Goal: Check status: Check status

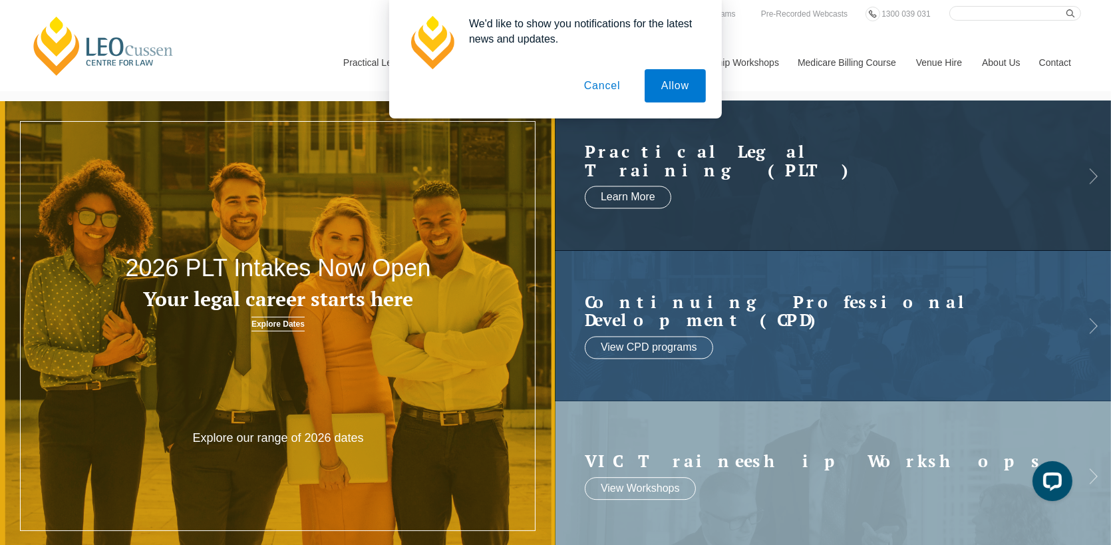
drag, startPoint x: 608, startPoint y: 86, endPoint x: 759, endPoint y: 90, distance: 151.0
click at [608, 86] on button "Cancel" at bounding box center [602, 85] width 70 height 33
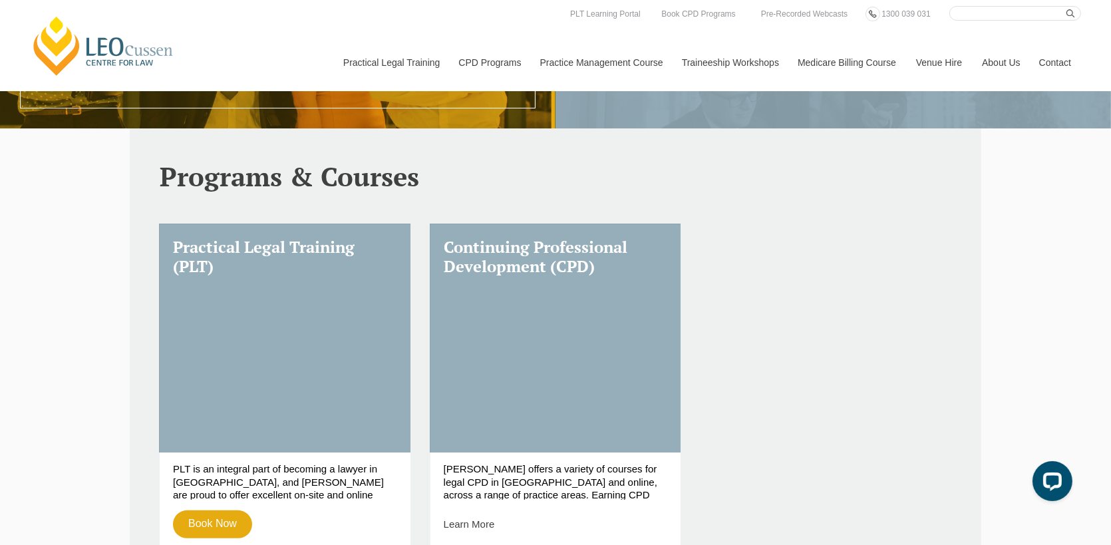
scroll to position [399, 0]
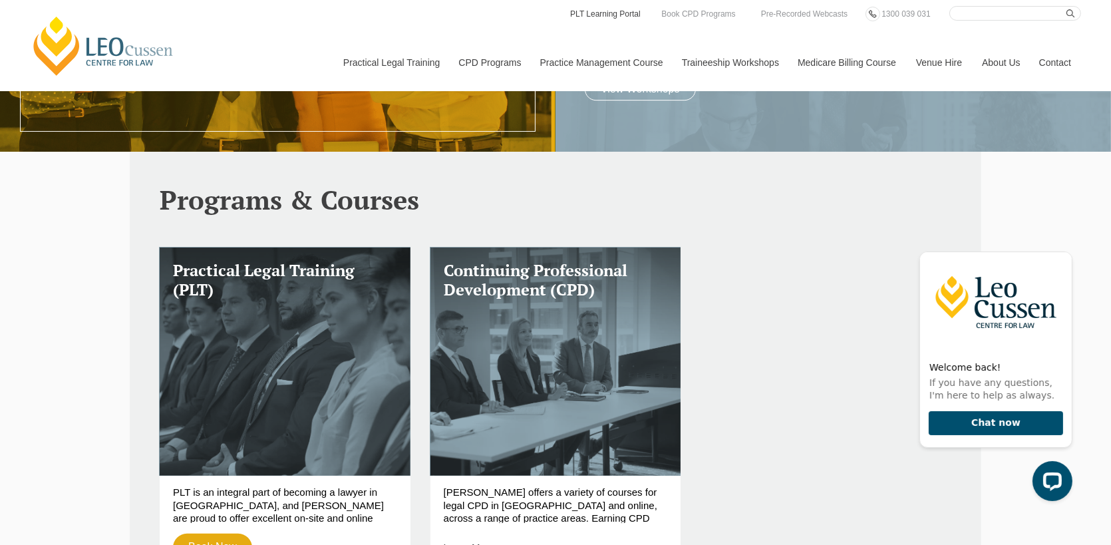
click at [589, 9] on link "PLT Learning Portal" at bounding box center [605, 14] width 73 height 15
click at [1059, 239] on icon "Hide greeting" at bounding box center [1063, 240] width 16 height 16
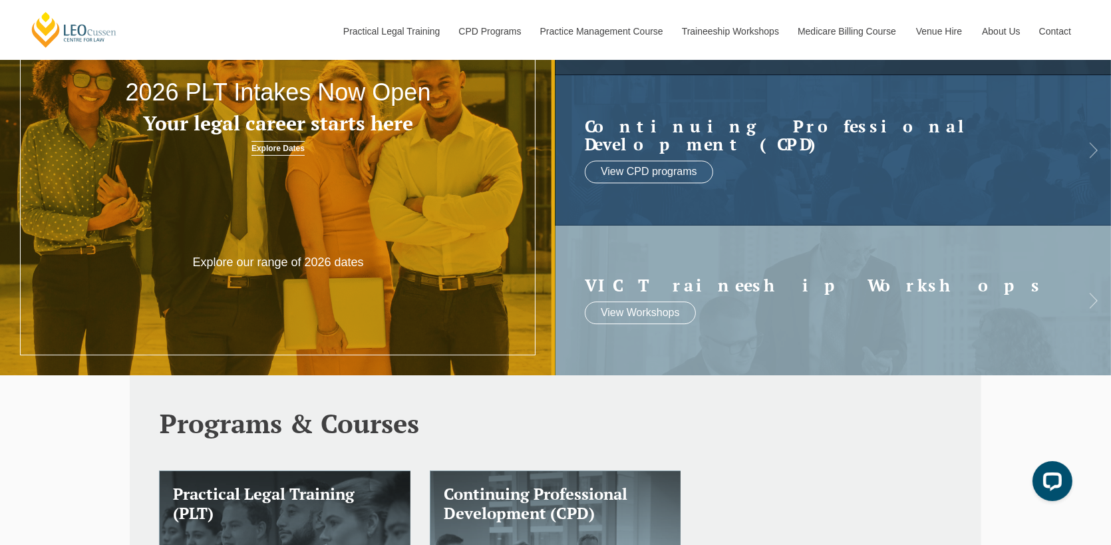
scroll to position [0, 0]
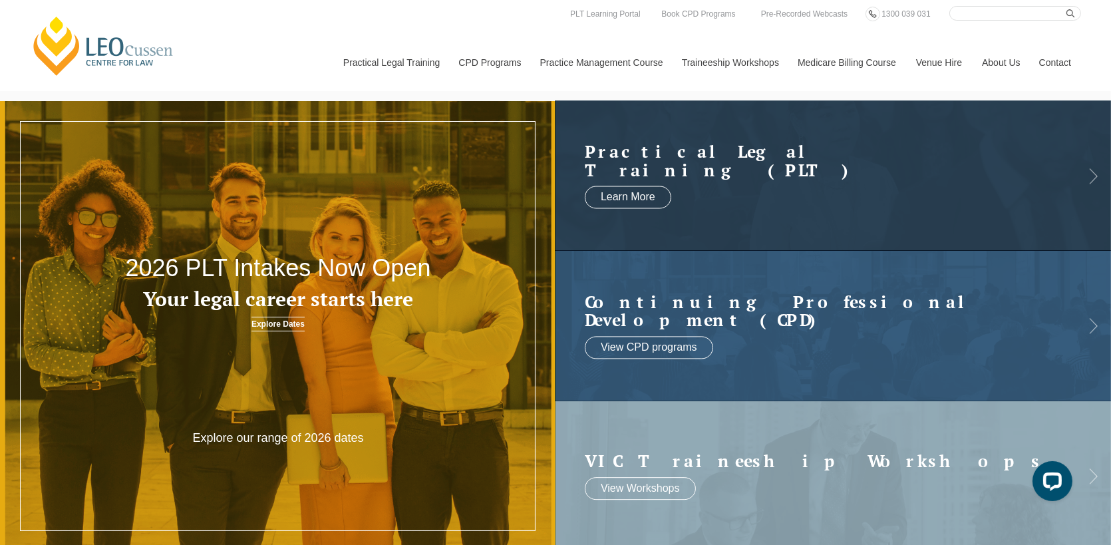
click at [94, 45] on link "[PERSON_NAME] Centre for Law" at bounding box center [103, 46] width 147 height 63
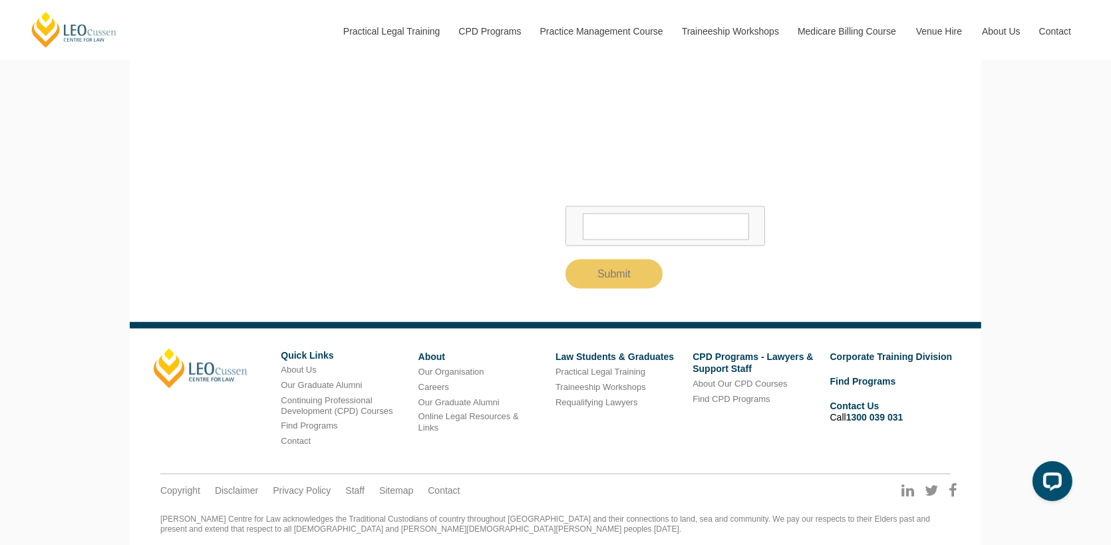
scroll to position [2773, 0]
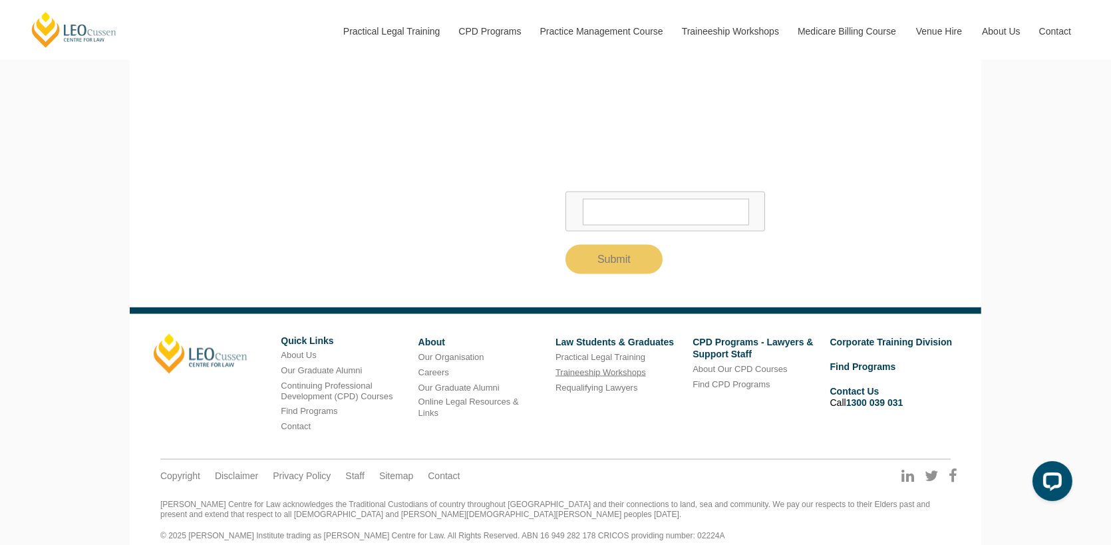
click at [619, 367] on link "Traineeship Workshops" at bounding box center [600, 372] width 90 height 10
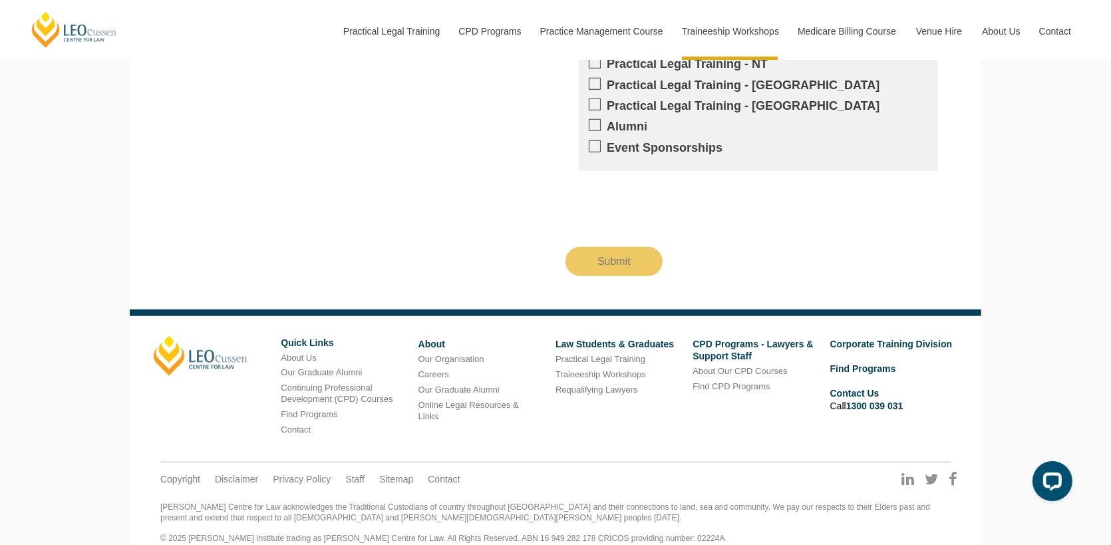
scroll to position [1468, 0]
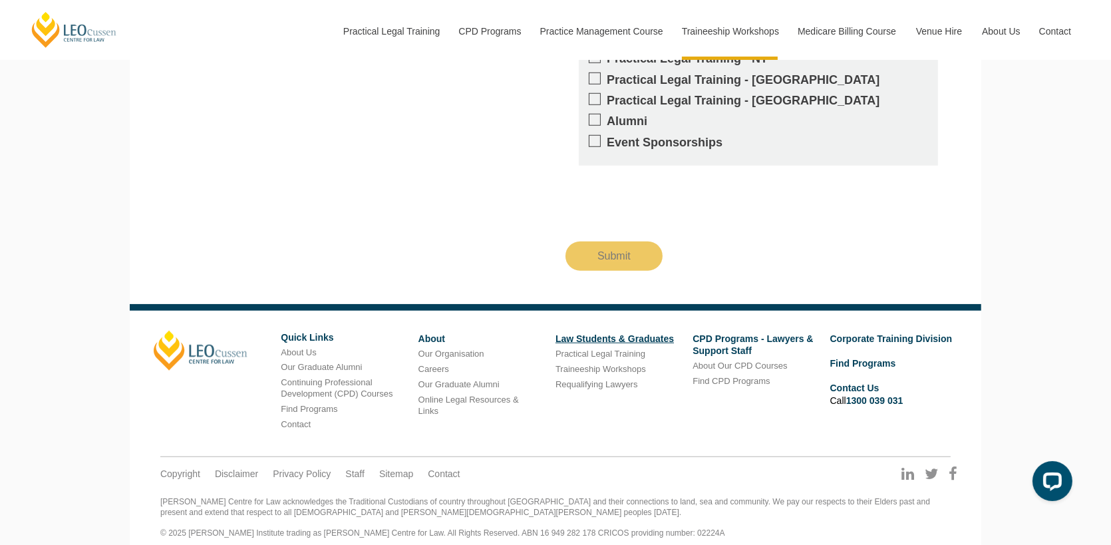
click at [589, 333] on link "Law Students & Graduates" at bounding box center [614, 338] width 118 height 11
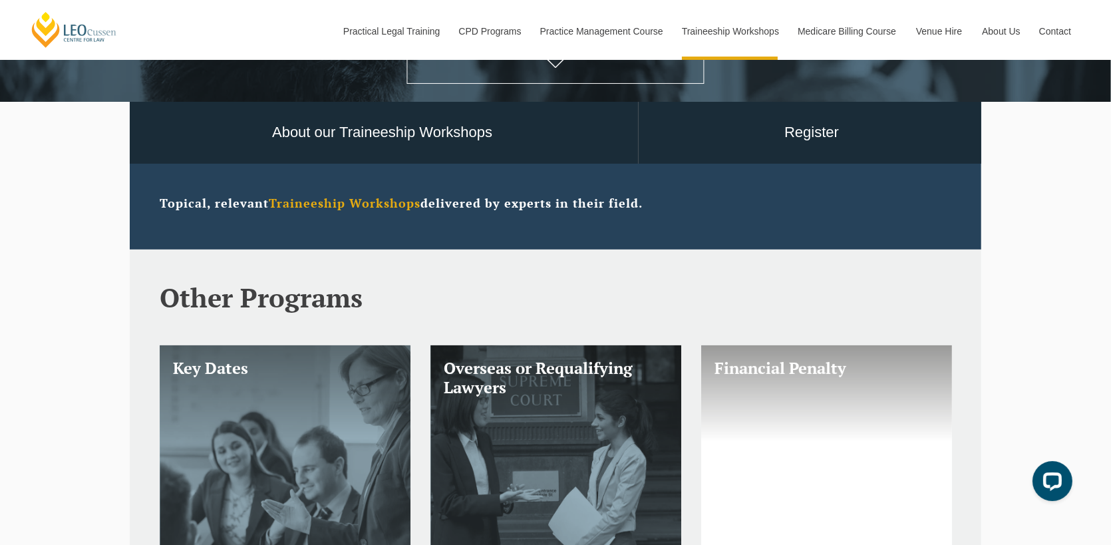
scroll to position [599, 0]
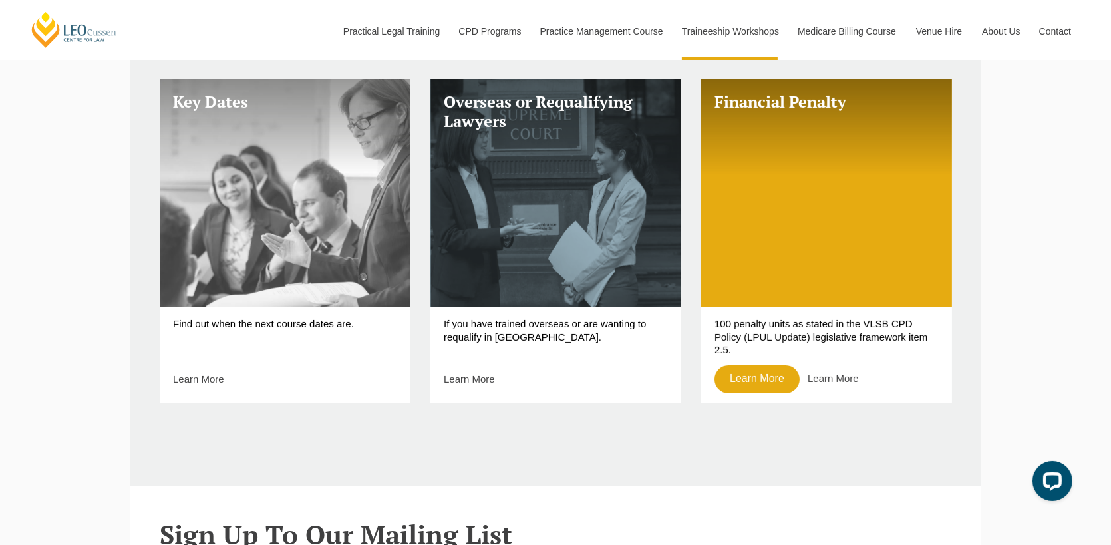
click at [334, 212] on link "Key Dates" at bounding box center [285, 193] width 251 height 228
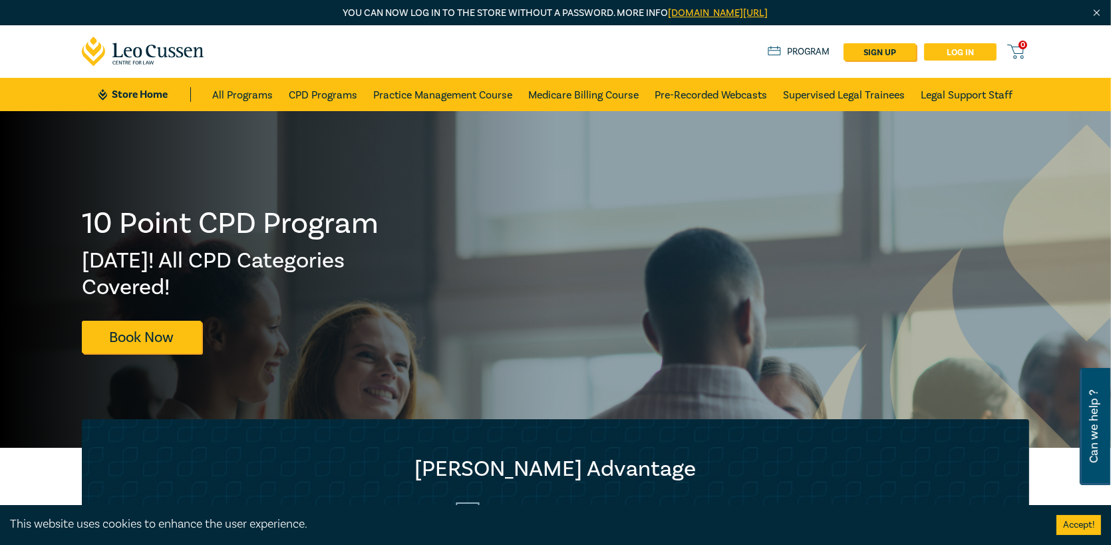
click at [967, 49] on link "Log in" at bounding box center [960, 51] width 72 height 17
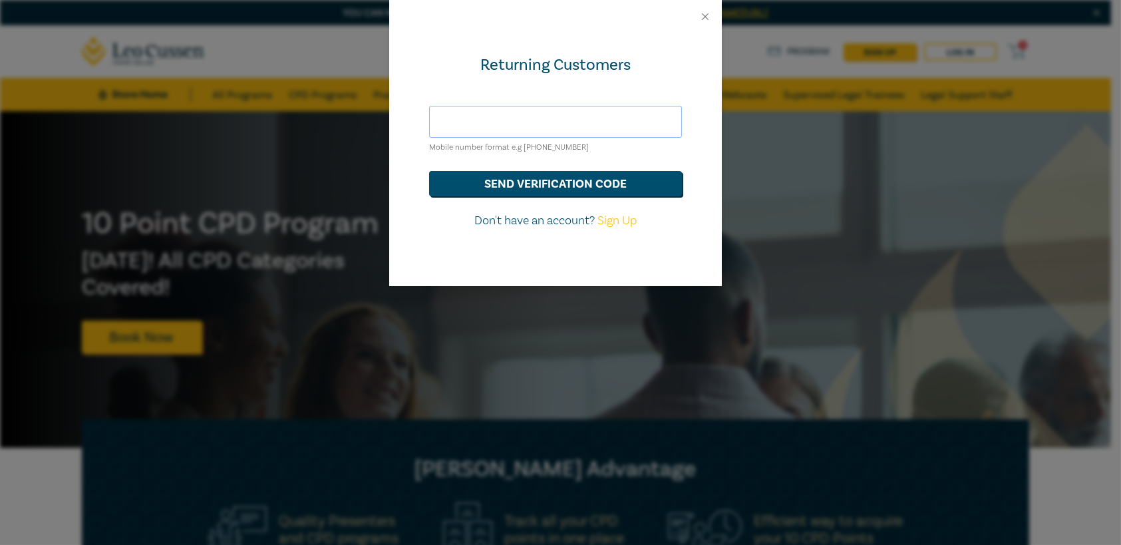
click at [597, 119] on input "text" at bounding box center [555, 122] width 253 height 32
type input "leahf@ardmc.com.au"
click at [556, 190] on button "send verification code" at bounding box center [555, 183] width 253 height 25
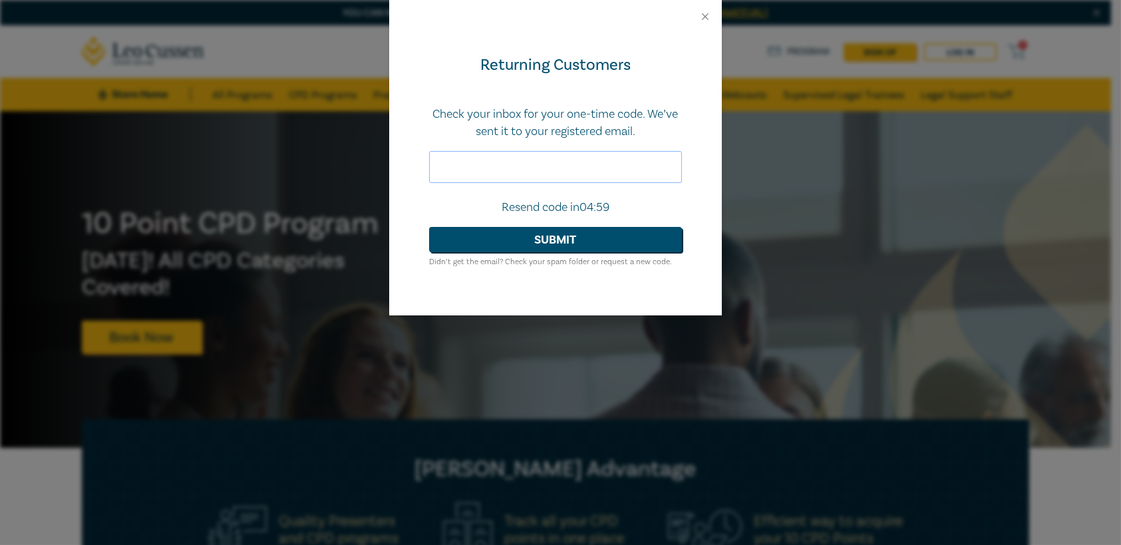
click at [561, 164] on input "text" at bounding box center [555, 167] width 253 height 32
drag, startPoint x: 556, startPoint y: 156, endPoint x: 551, endPoint y: 161, distance: 7.1
click at [556, 156] on input "text" at bounding box center [555, 167] width 253 height 32
type input "099066"
click at [429, 227] on button "Submit" at bounding box center [555, 239] width 253 height 25
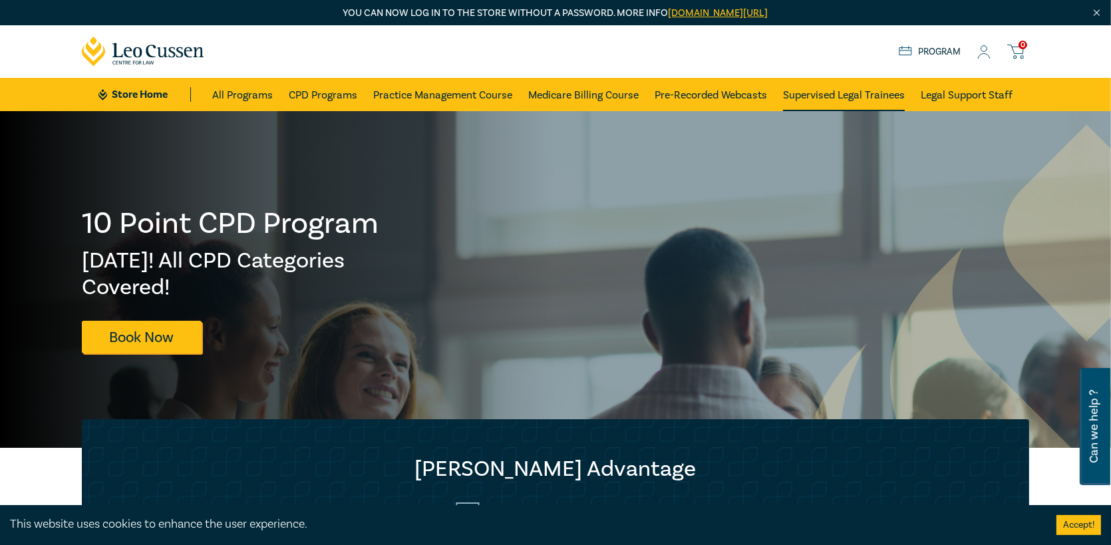
click at [843, 98] on link "Supervised Legal Trainees" at bounding box center [844, 94] width 122 height 33
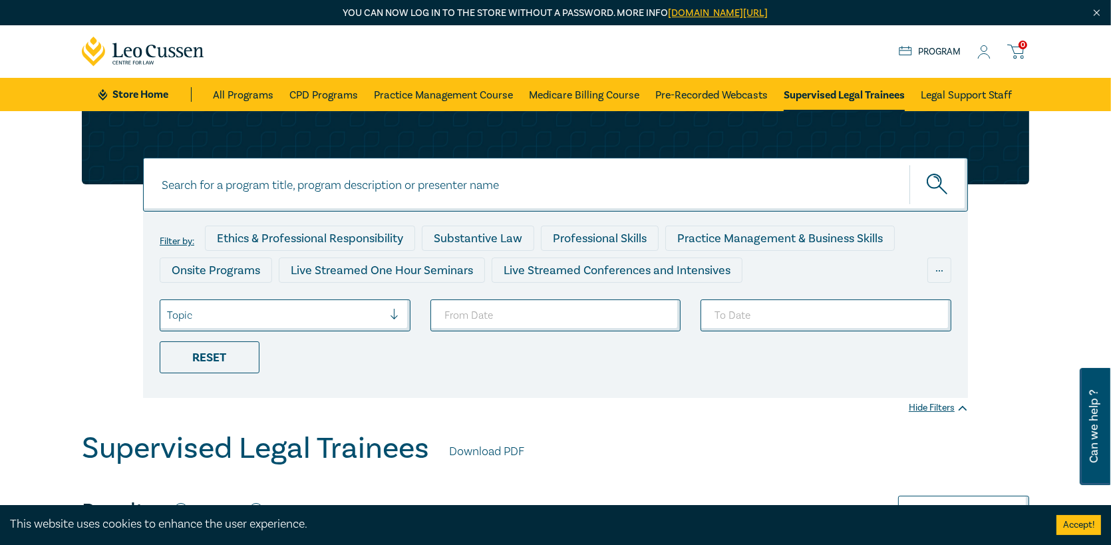
click at [921, 51] on link "Program" at bounding box center [929, 52] width 62 height 15
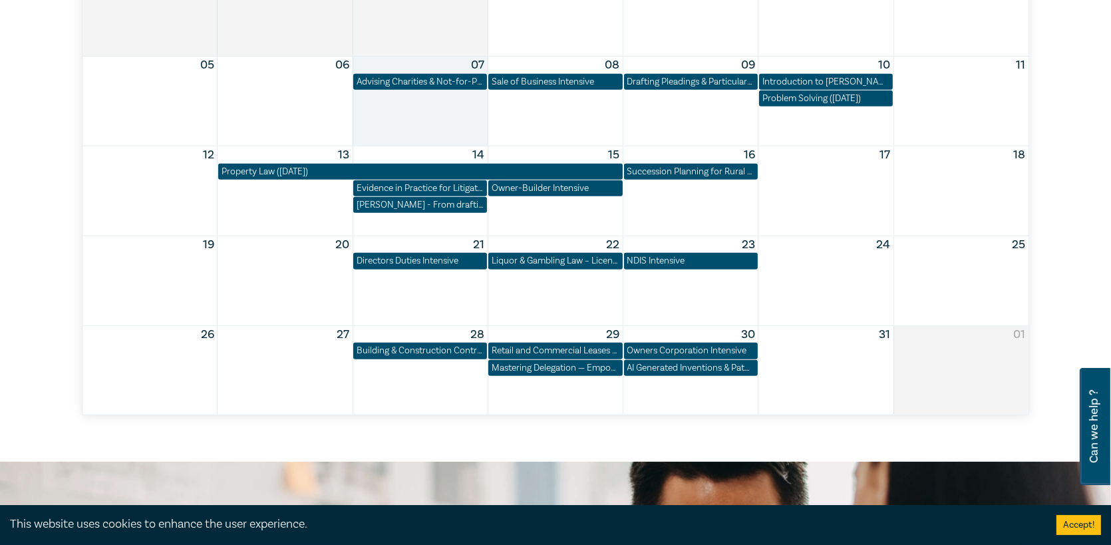
scroll to position [798, 0]
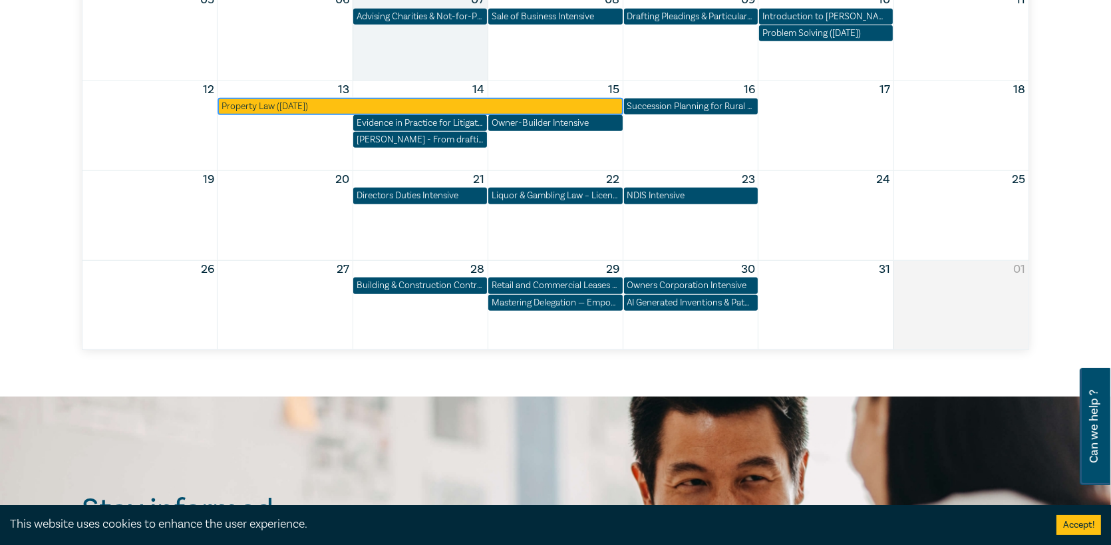
click at [390, 104] on div "Property Law ([DATE])" at bounding box center [419, 106] width 397 height 13
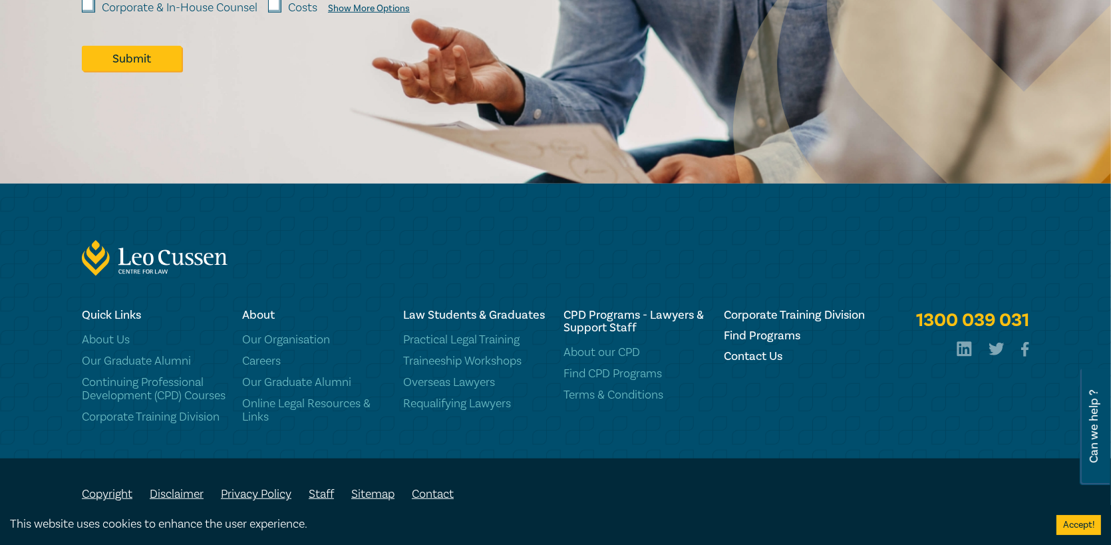
scroll to position [1270, 0]
drag, startPoint x: 468, startPoint y: 288, endPoint x: 436, endPoint y: 289, distance: 31.9
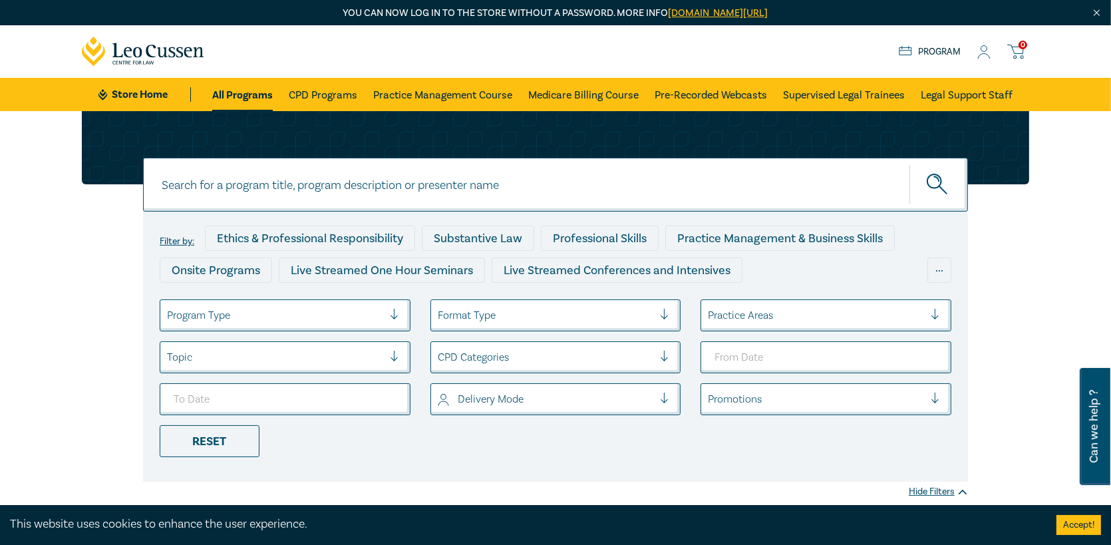
click at [991, 53] on div "Store Home About us Program 0" at bounding box center [963, 51] width 130 height 17
click at [978, 53] on icon at bounding box center [983, 52] width 13 height 14
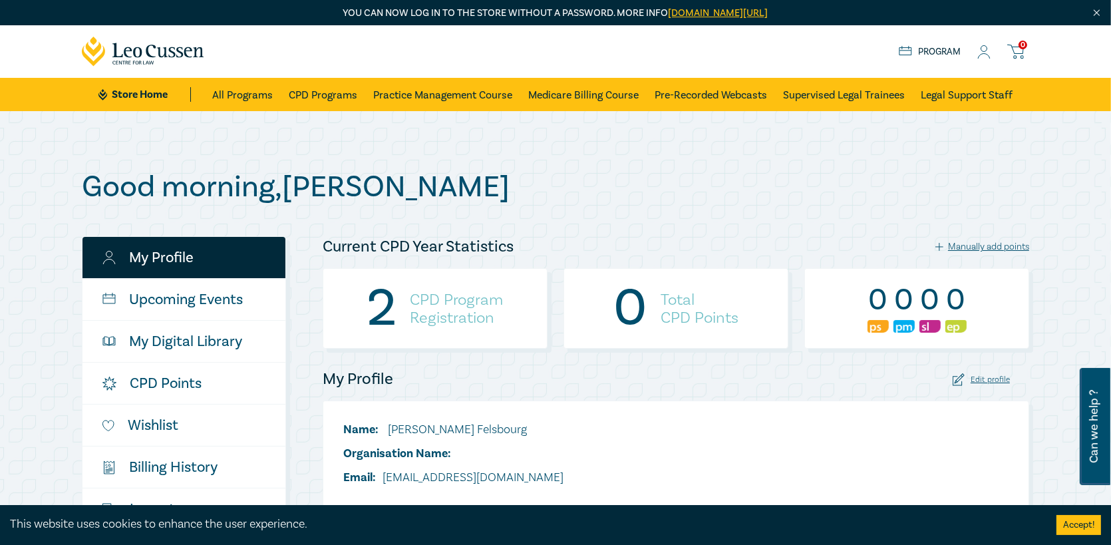
scroll to position [200, 0]
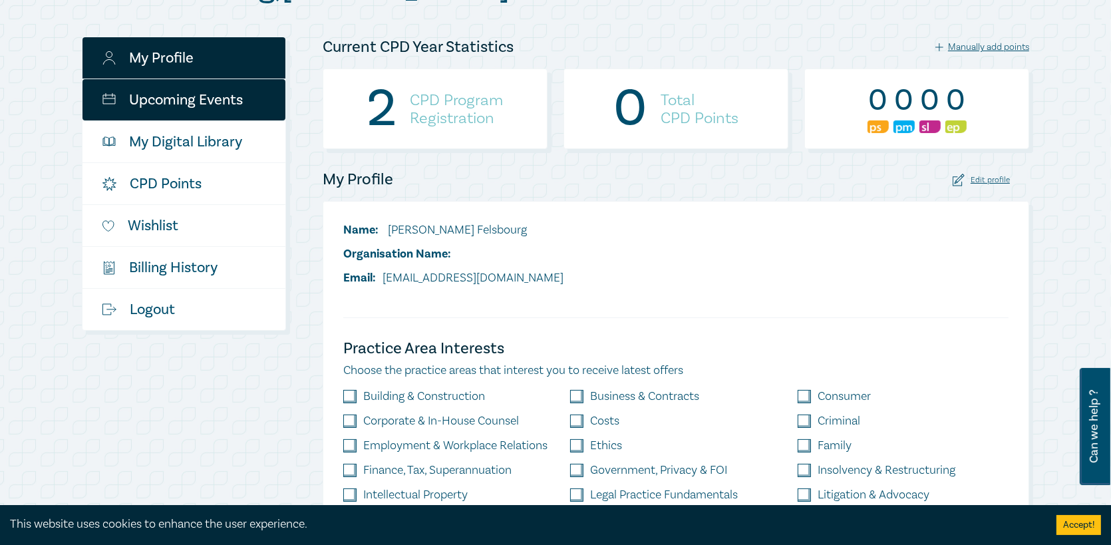
click at [186, 100] on link "Upcoming Events" at bounding box center [183, 99] width 203 height 41
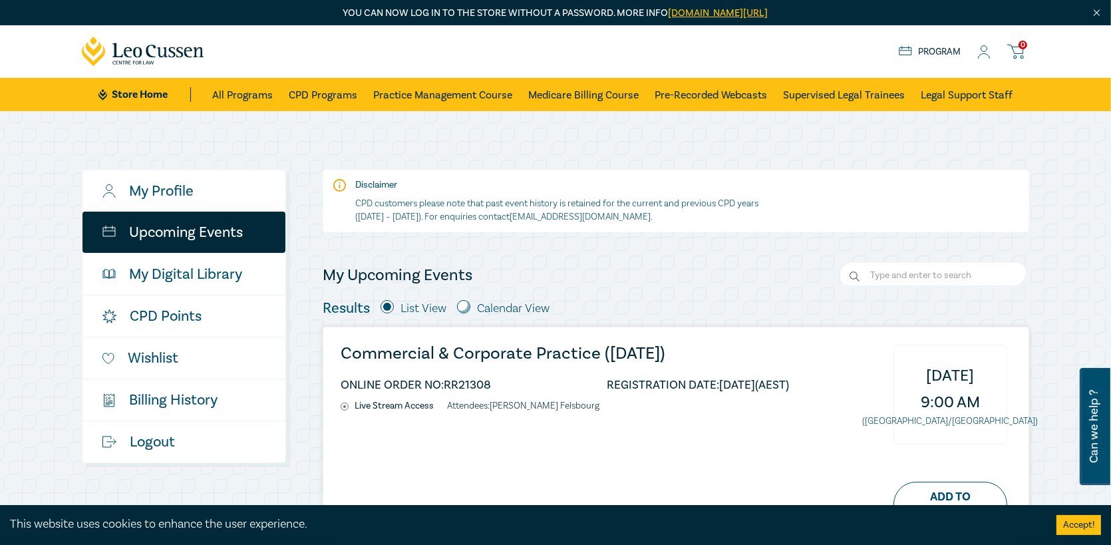
click at [442, 384] on li "ONLINE ORDER NO: RR21308" at bounding box center [415, 384] width 150 height 11
click at [941, 505] on div "This website uses cookies to enhance the user experience. Accept!" at bounding box center [555, 525] width 1111 height 40
click at [954, 493] on link "Add to Calendar" at bounding box center [950, 503] width 114 height 45
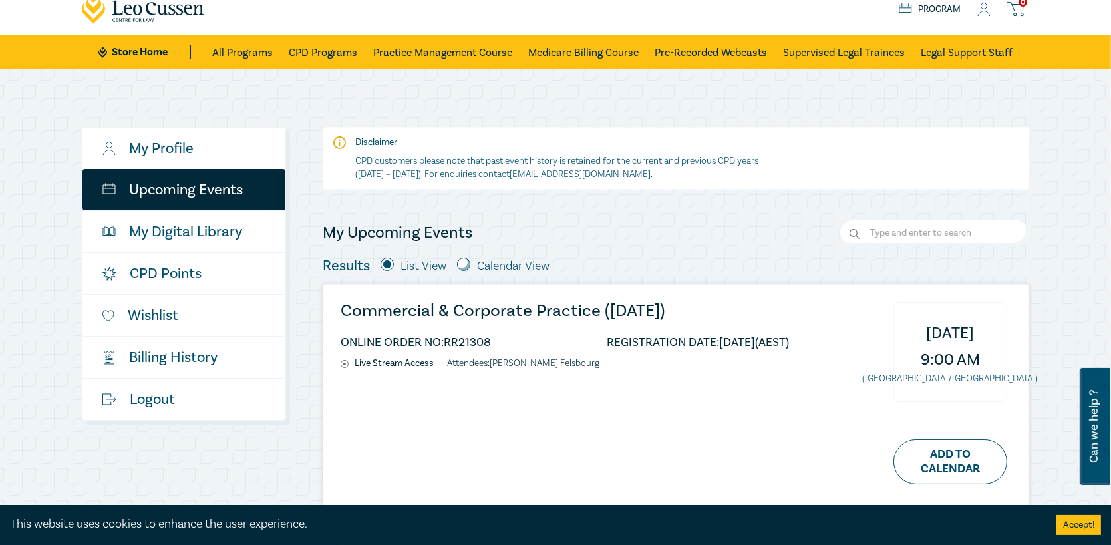
scroll to position [67, 0]
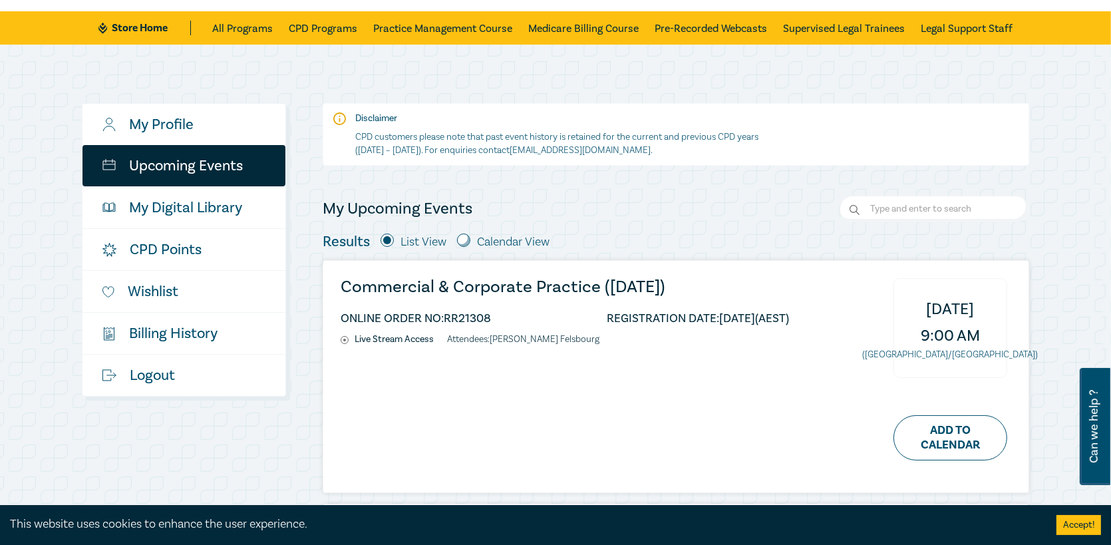
click at [1075, 529] on button "Accept!" at bounding box center [1078, 525] width 45 height 20
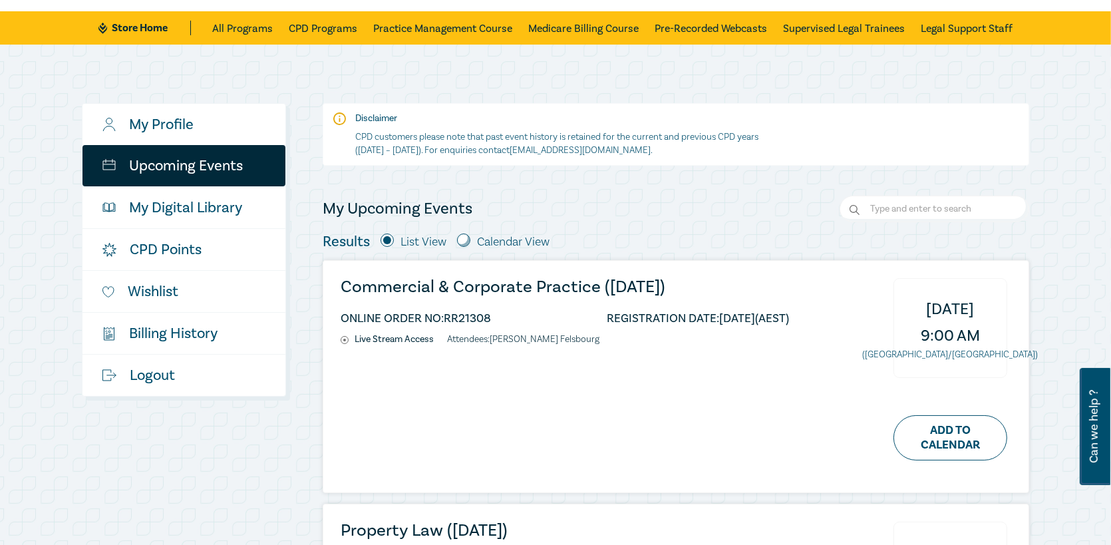
click at [1079, 119] on div "My Profile Upcoming Events My Digital Library CPD Points Wishlist $ Billing His…" at bounding box center [555, 488] width 1111 height 887
click at [942, 326] on span "9:00 AM" at bounding box center [949, 336] width 59 height 27
click at [674, 289] on h3 "Commercial & Corporate Practice ([DATE])" at bounding box center [564, 287] width 448 height 18
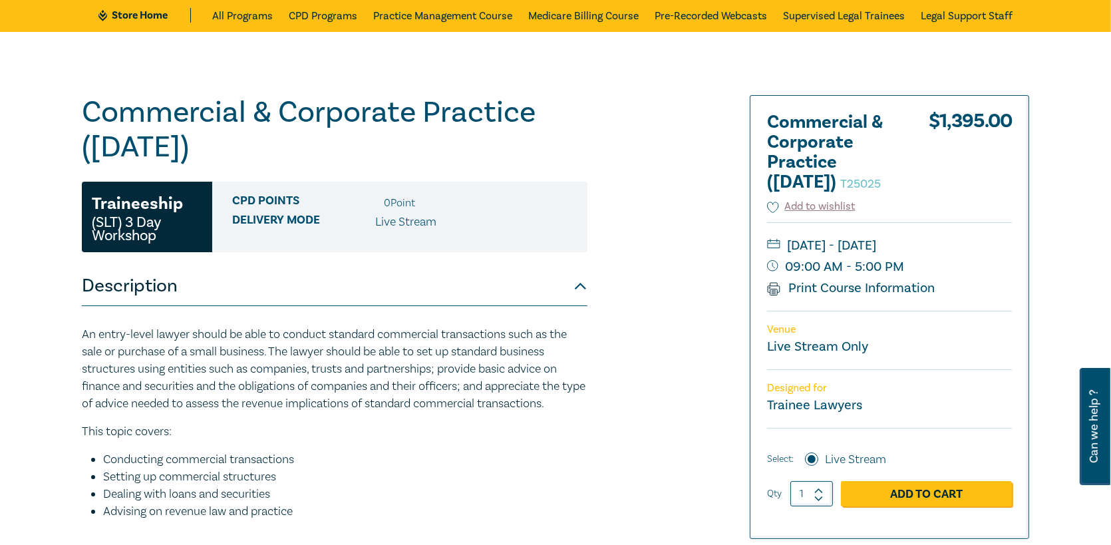
scroll to position [200, 0]
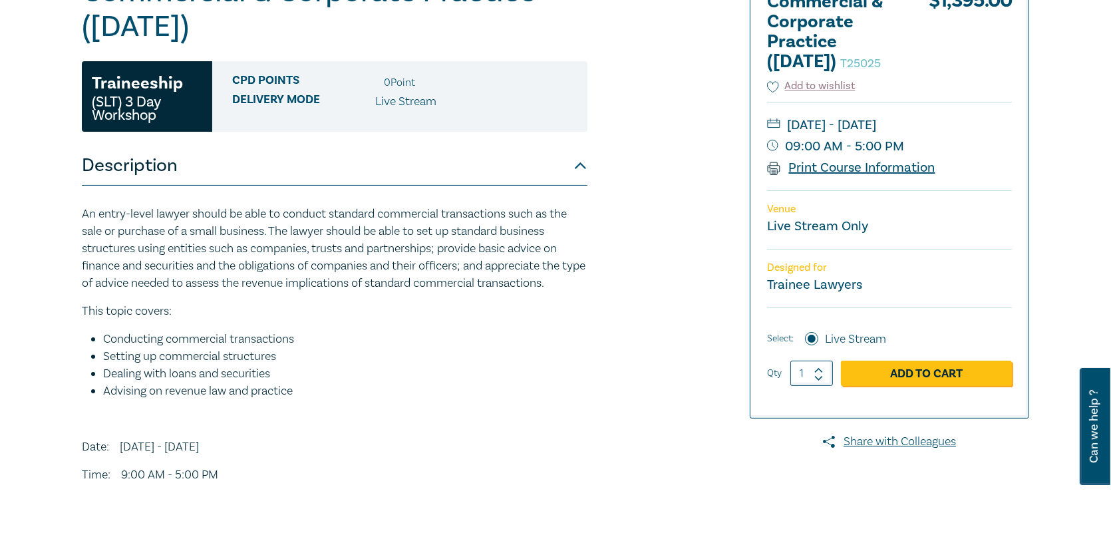
click at [874, 176] on link "Print Course Information" at bounding box center [851, 167] width 168 height 17
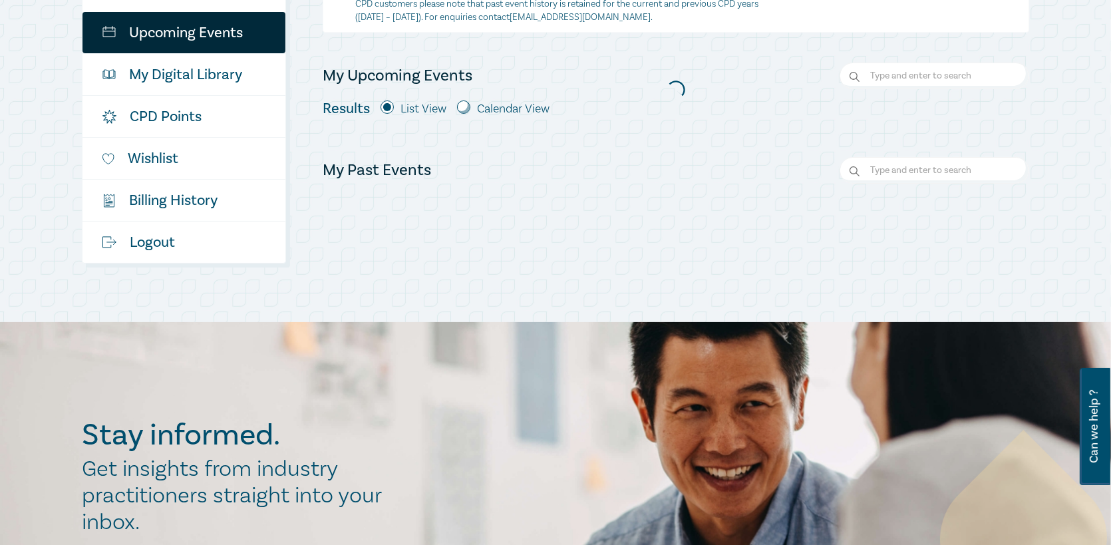
scroll to position [67, 0]
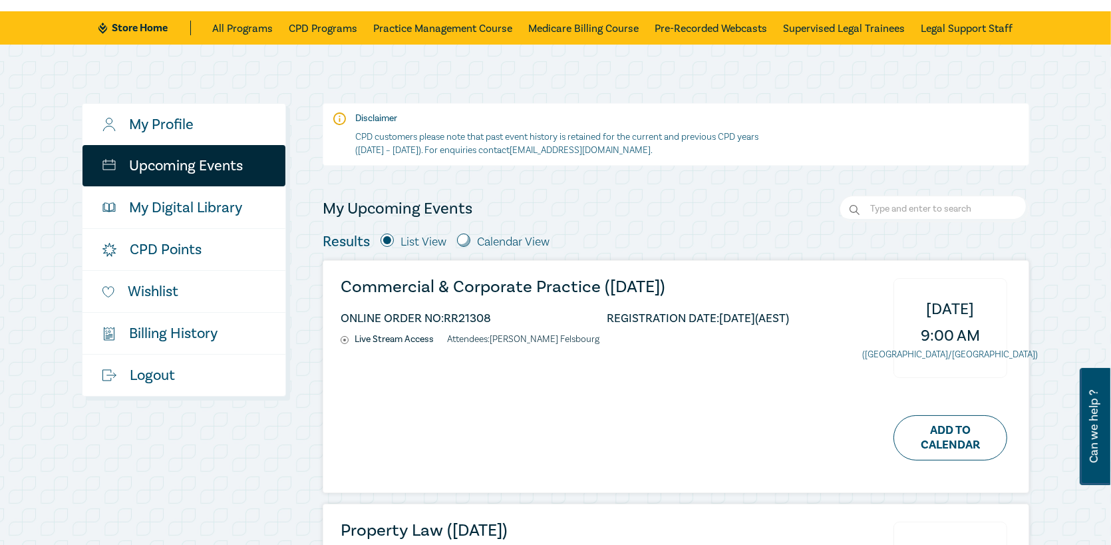
click at [503, 533] on h3 "Property Law ([DATE])" at bounding box center [564, 530] width 448 height 18
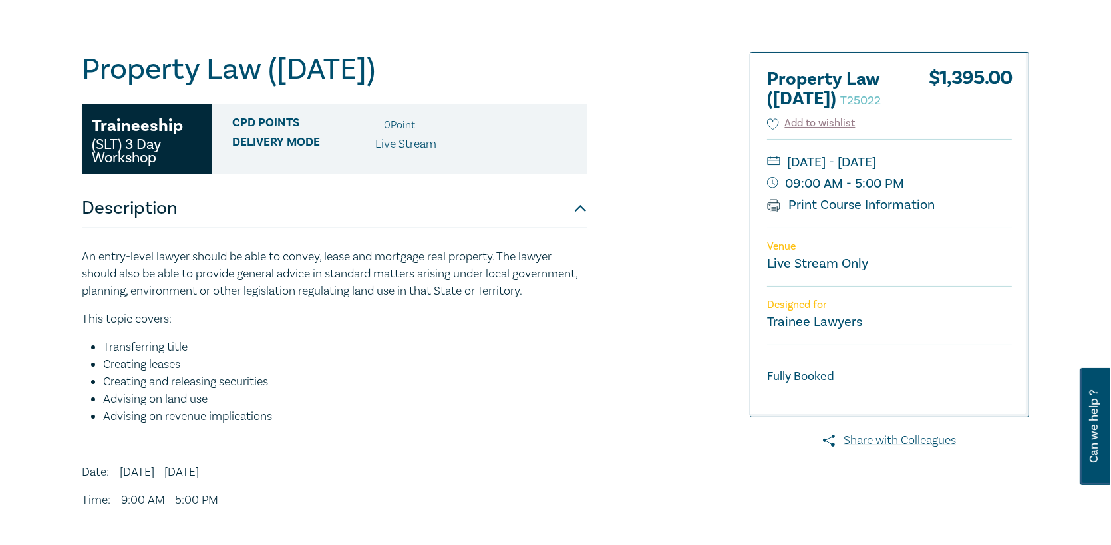
scroll to position [133, 0]
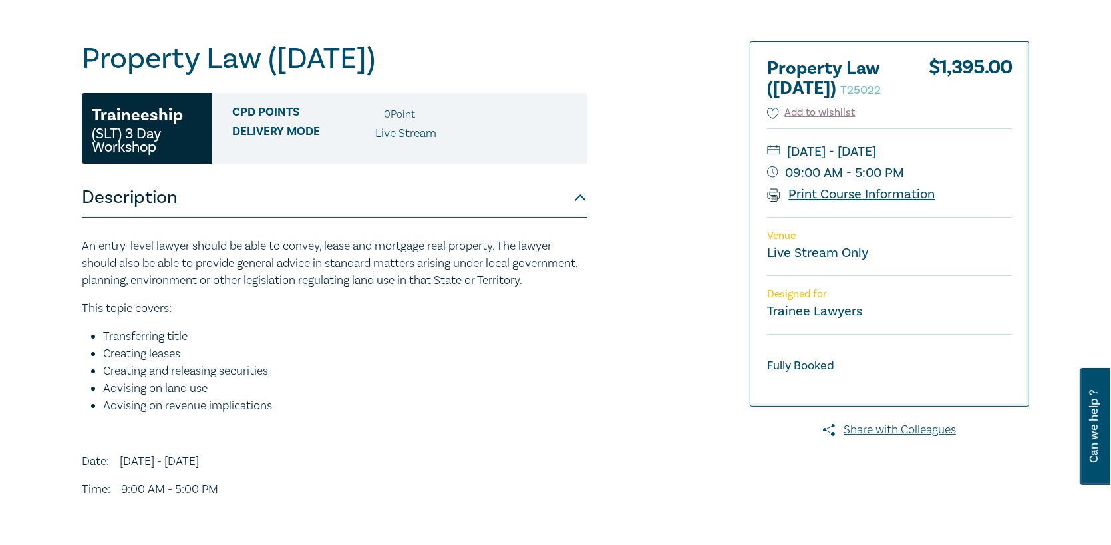
click at [812, 203] on link "Print Course Information" at bounding box center [851, 194] width 168 height 17
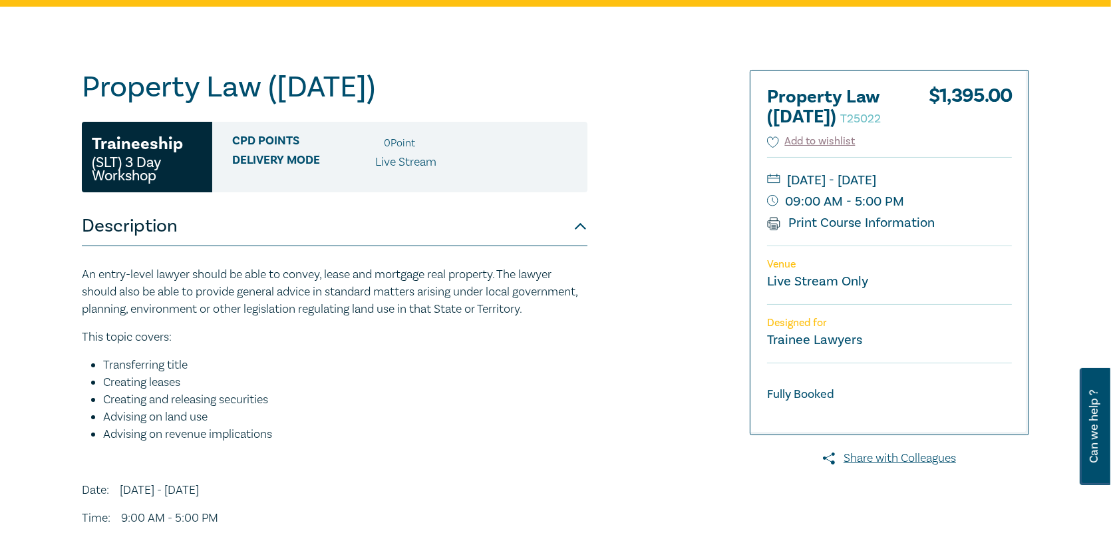
scroll to position [0, 0]
